Goal: Communication & Community: Answer question/provide support

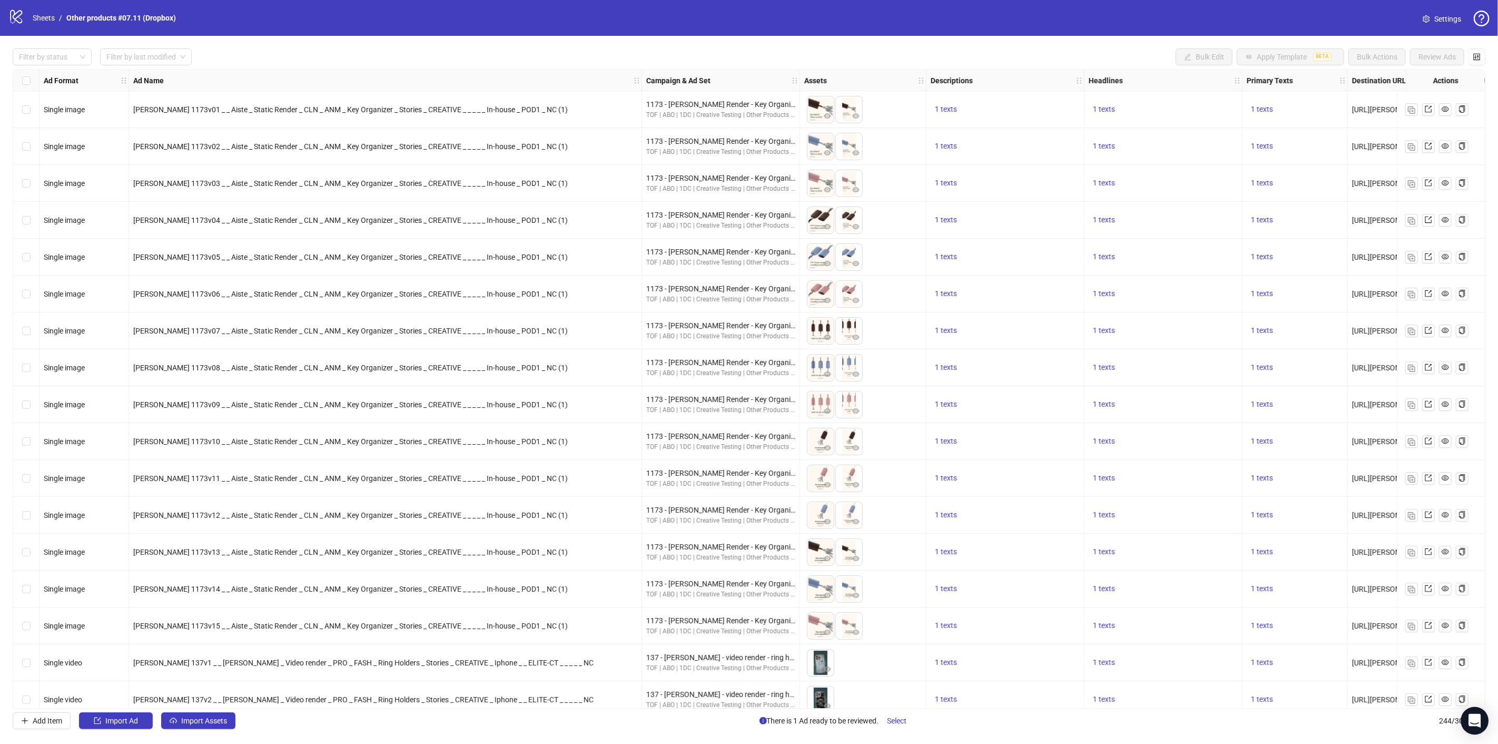
click at [1475, 725] on icon "Open Intercom Messenger" at bounding box center [1474, 721] width 12 height 14
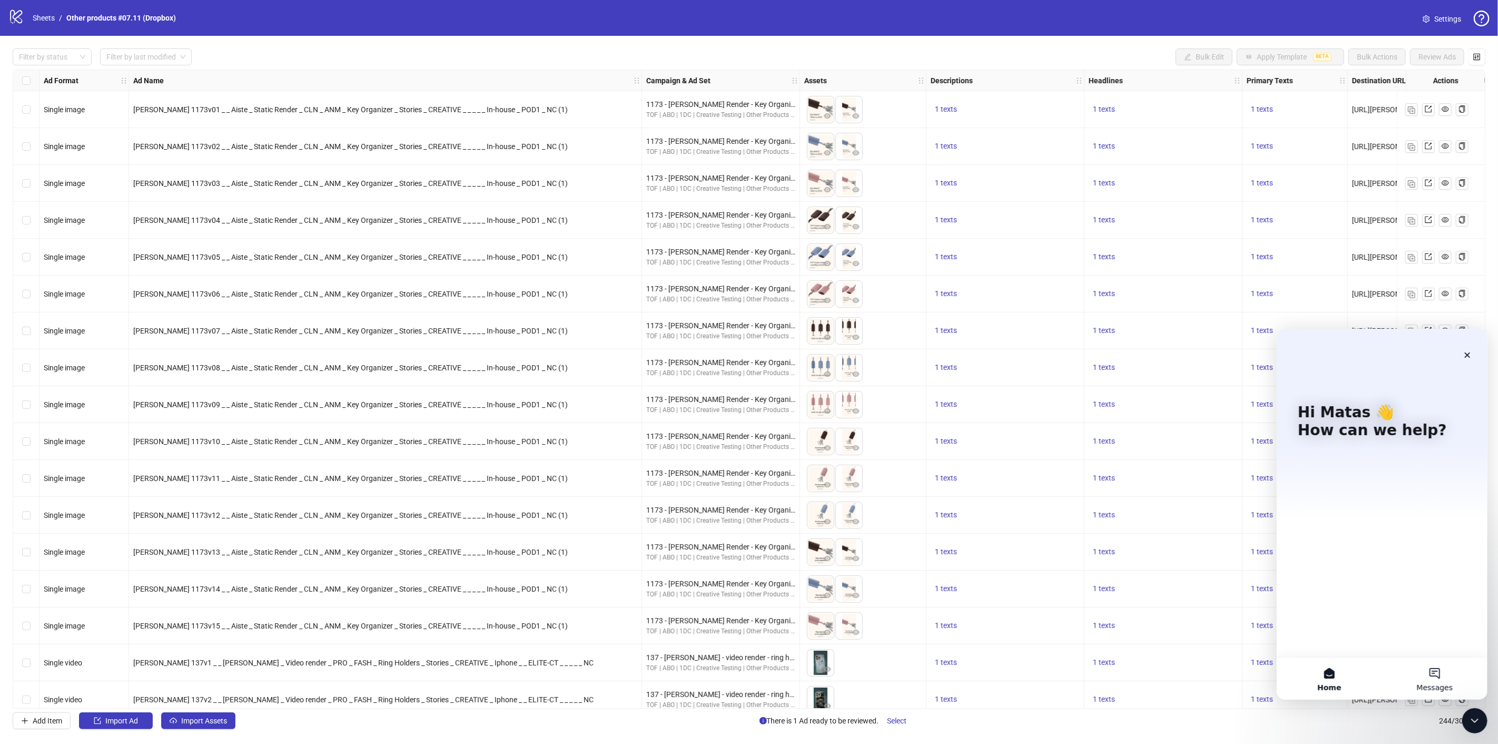
click at [1435, 667] on button "Messages" at bounding box center [1433, 678] width 105 height 42
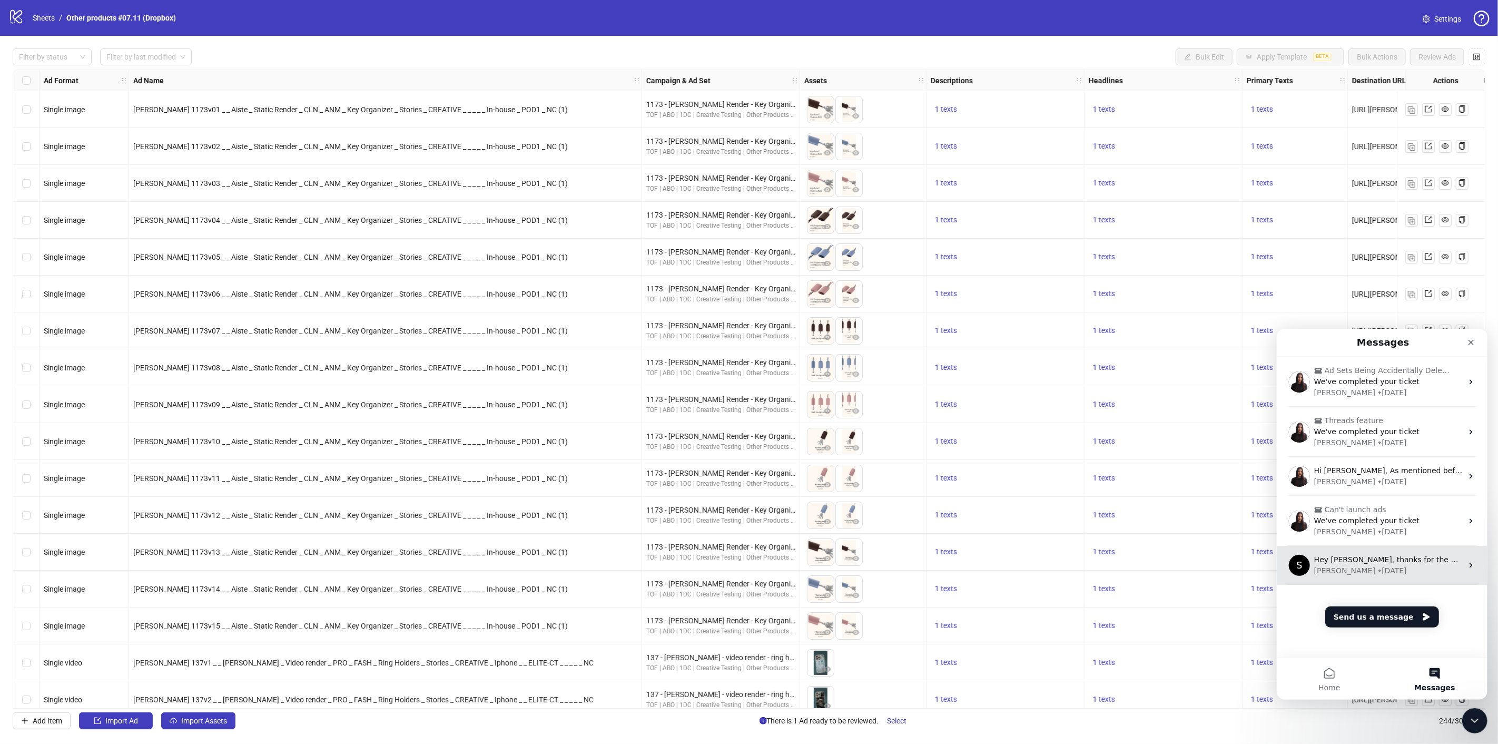
click at [1369, 564] on div "Hey [PERSON_NAME], thanks for the update! I will try it out [DATE]" at bounding box center [1388, 559] width 149 height 11
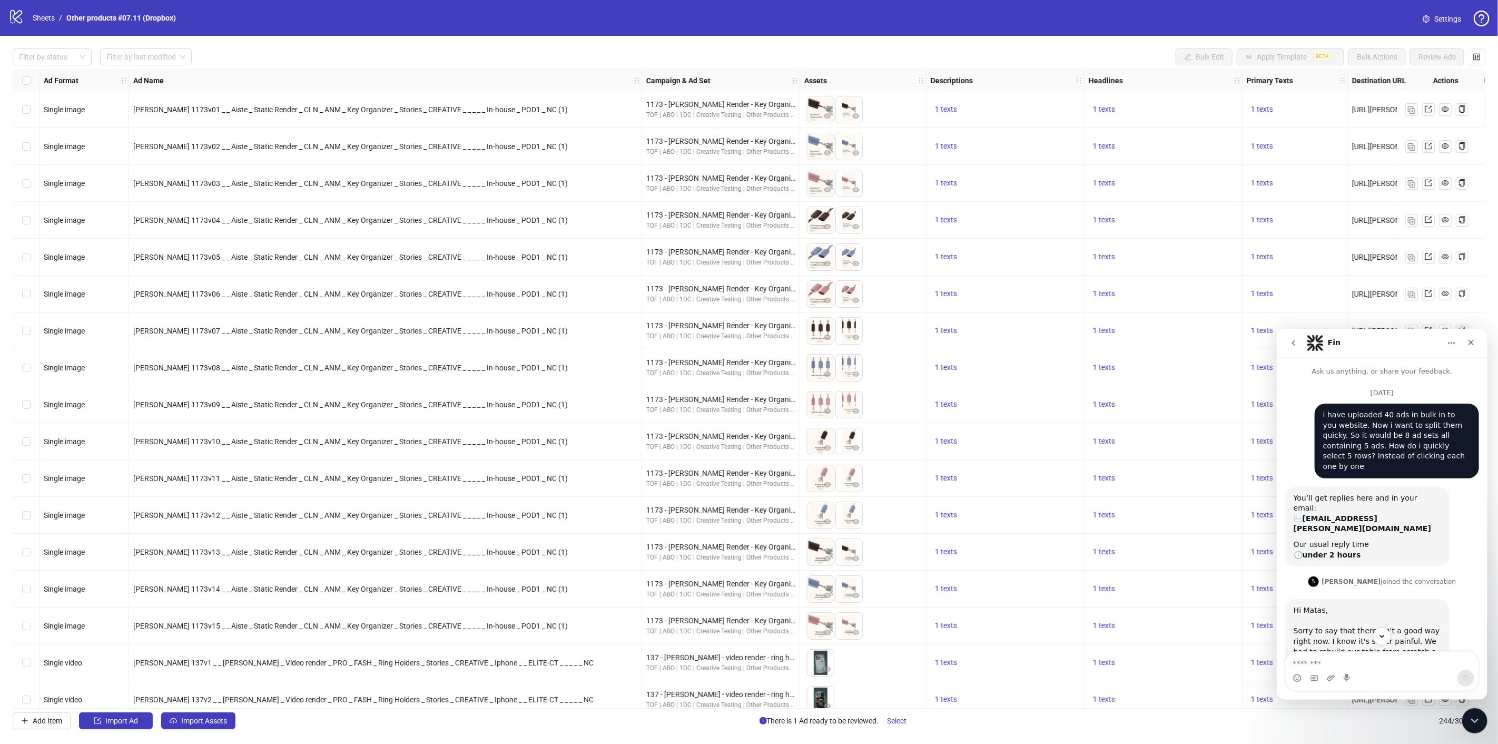
click at [1292, 342] on icon "go back" at bounding box center [1292, 342] width 3 height 5
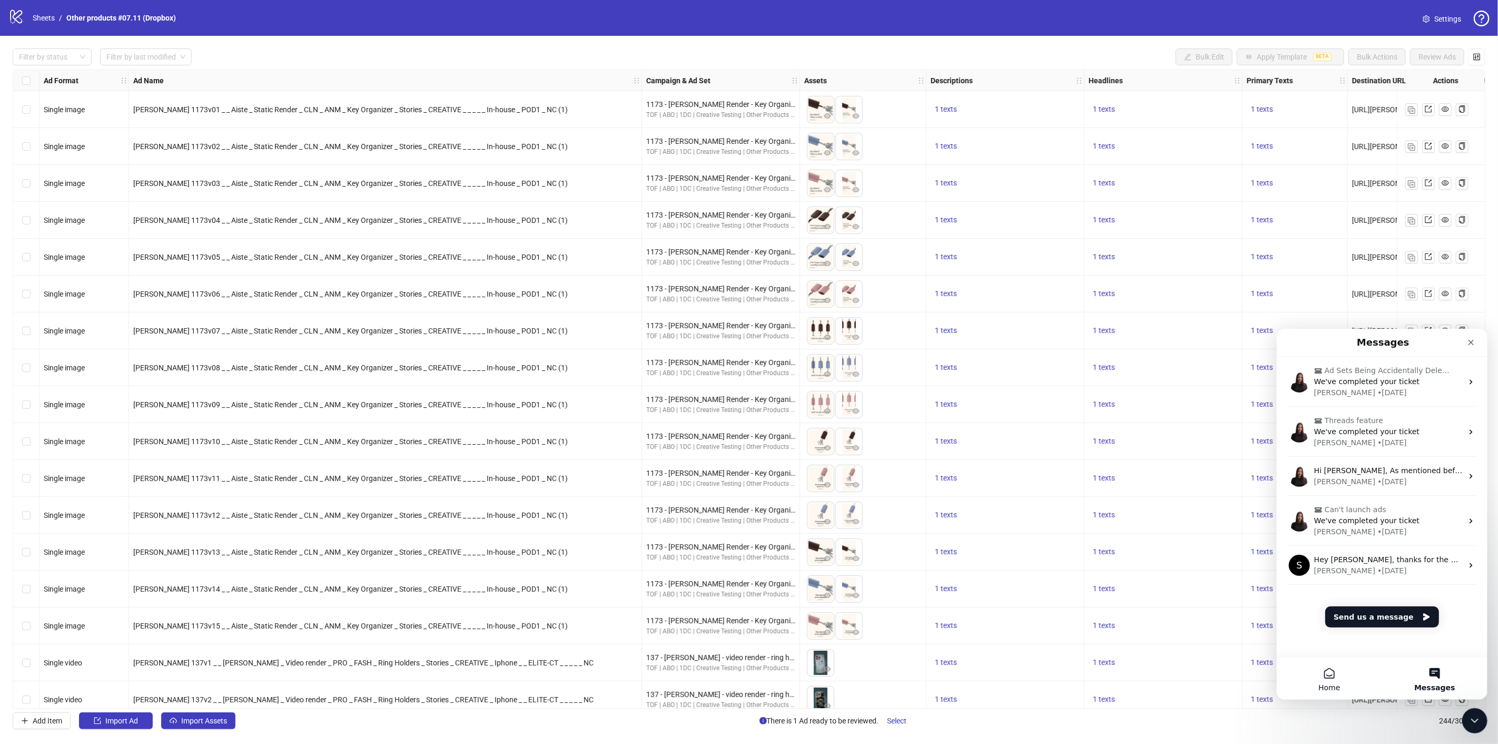
click at [1327, 684] on span "Home" at bounding box center [1329, 686] width 22 height 7
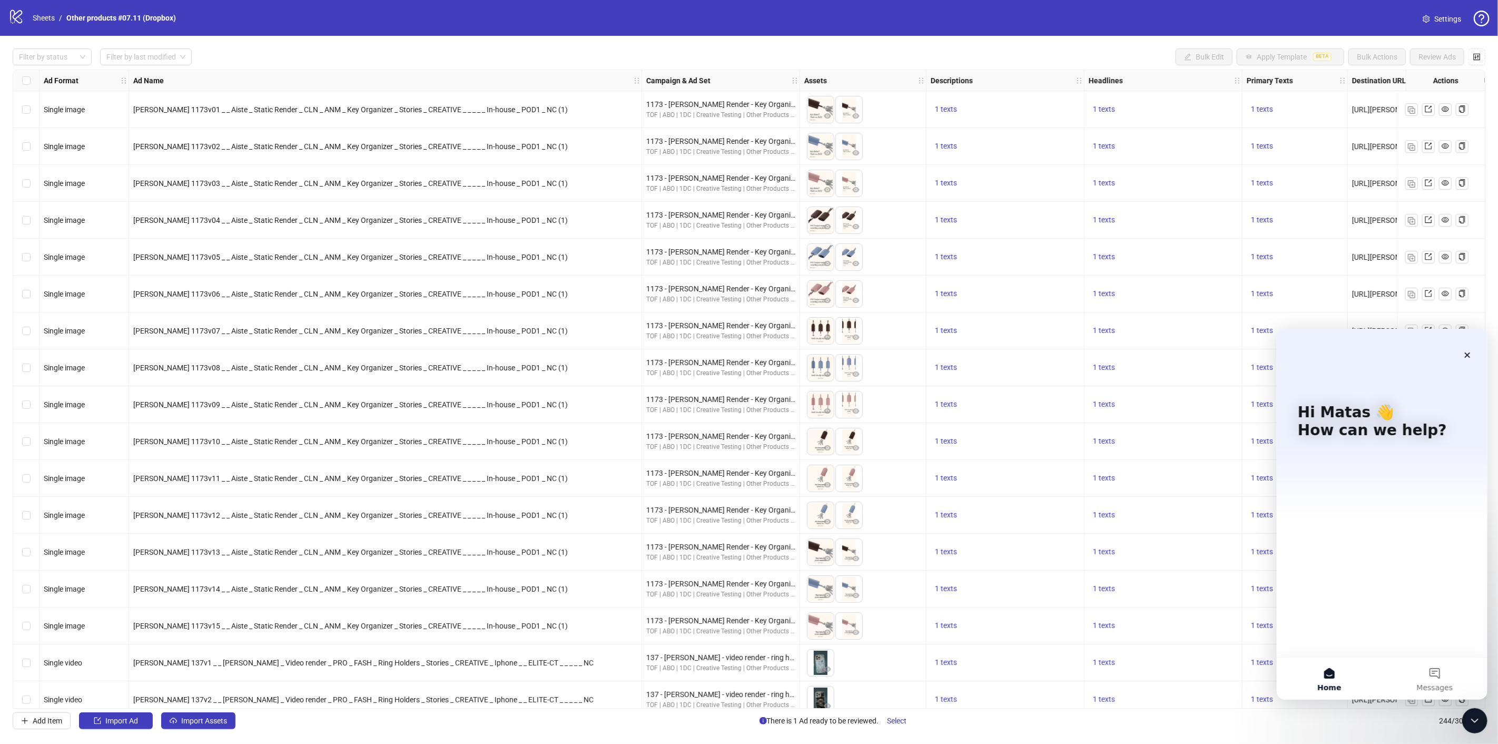
click at [1327, 676] on button "Home" at bounding box center [1328, 678] width 105 height 42
click at [1434, 689] on span "Messages" at bounding box center [1434, 686] width 36 height 7
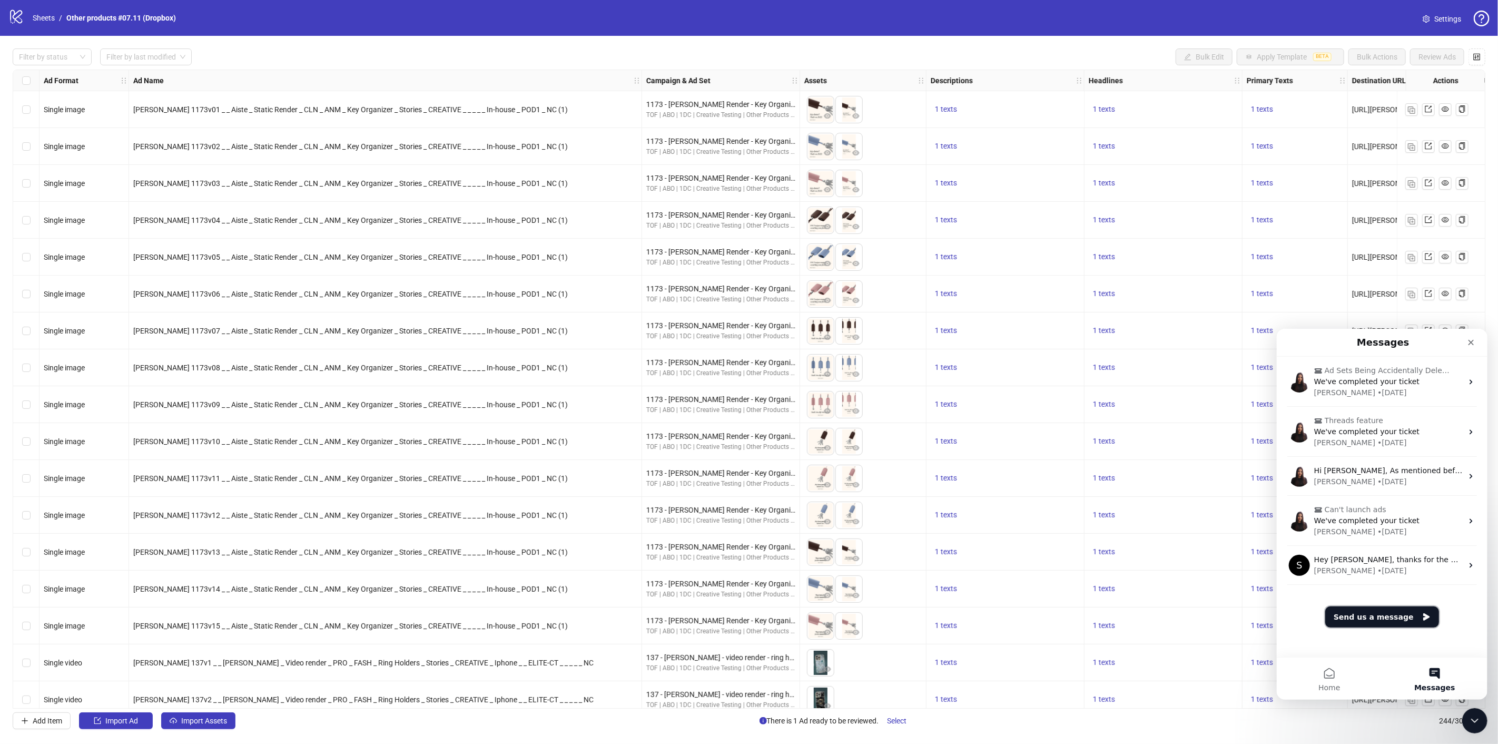
click at [1392, 616] on button "Send us a message" at bounding box center [1382, 616] width 114 height 21
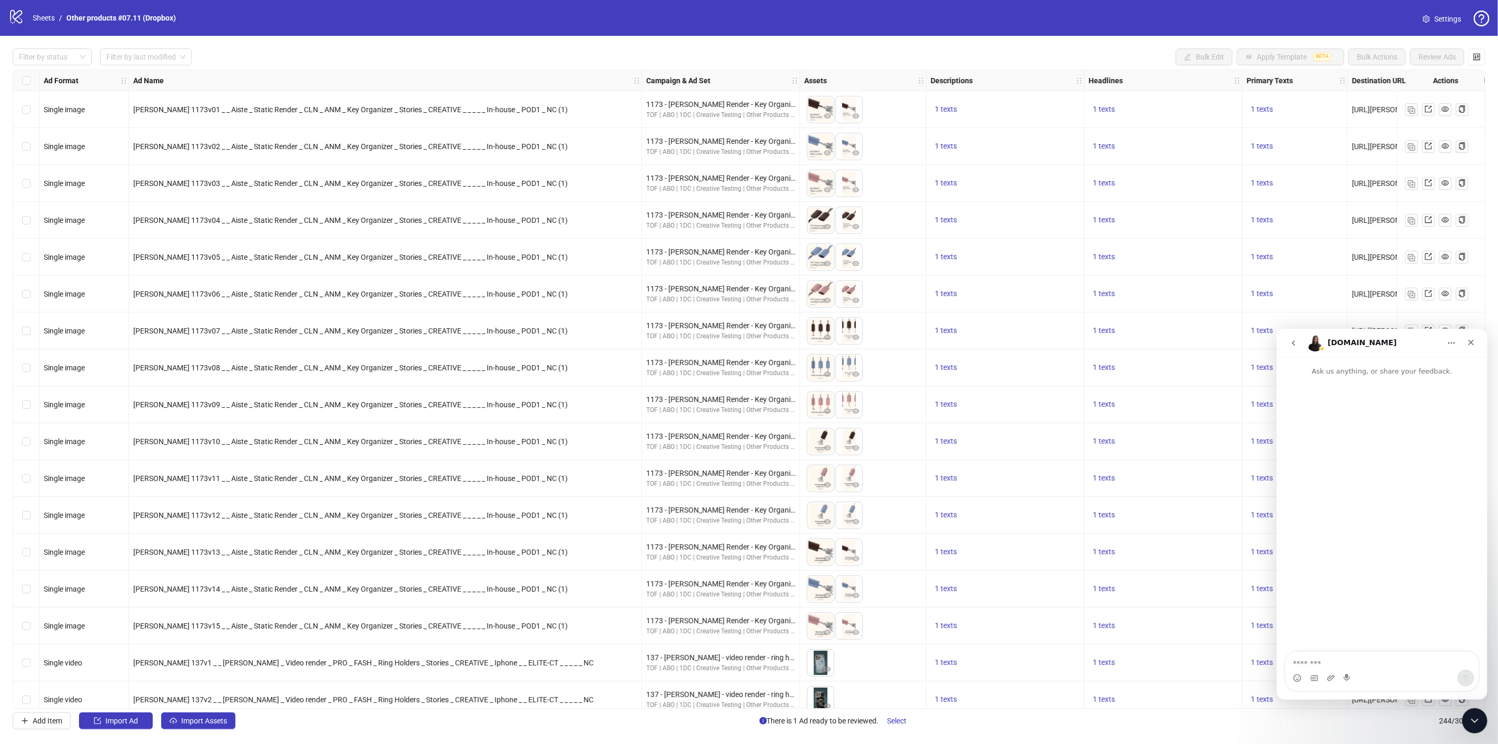
click at [1292, 343] on icon "go back" at bounding box center [1292, 342] width 3 height 5
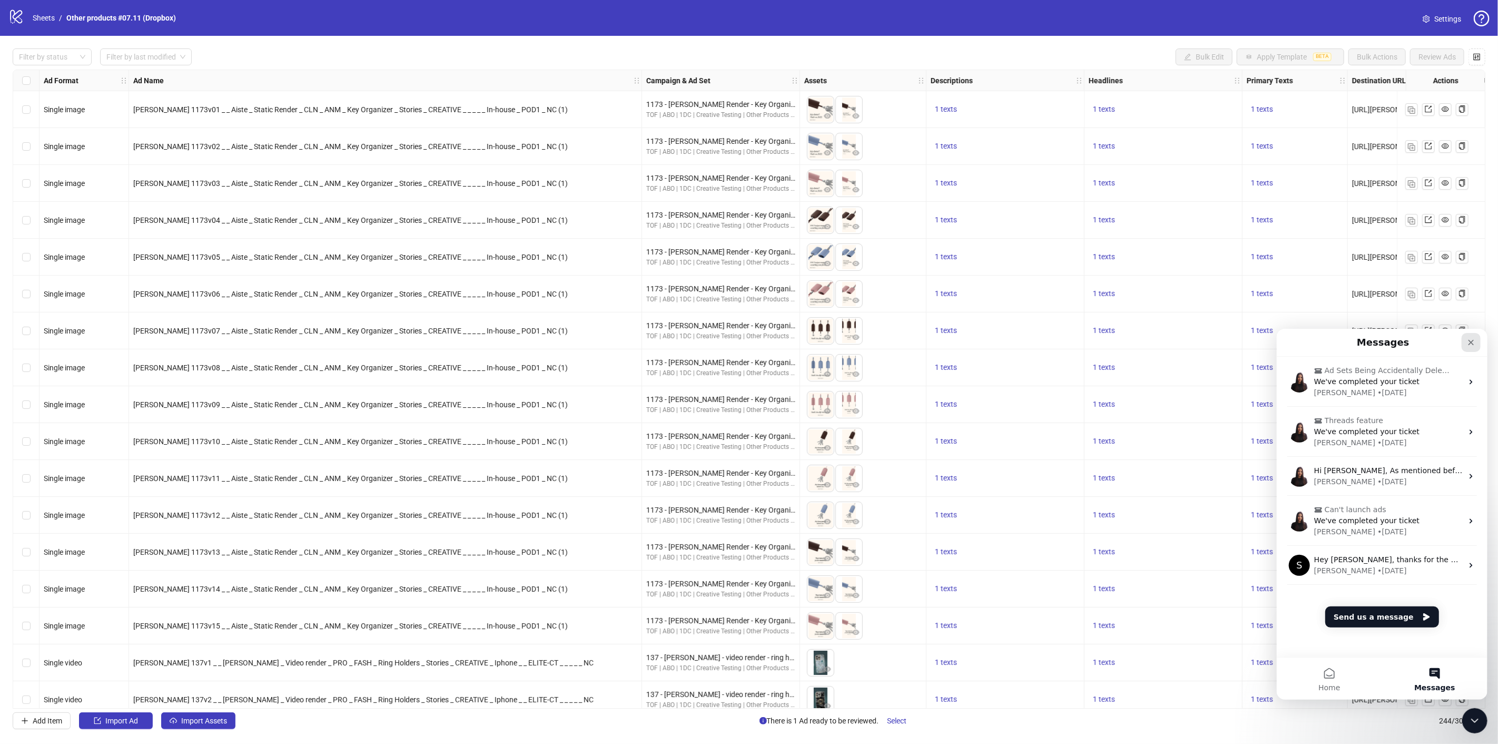
click at [1476, 343] on div "Close" at bounding box center [1470, 341] width 19 height 19
